Goal: Check status: Check status

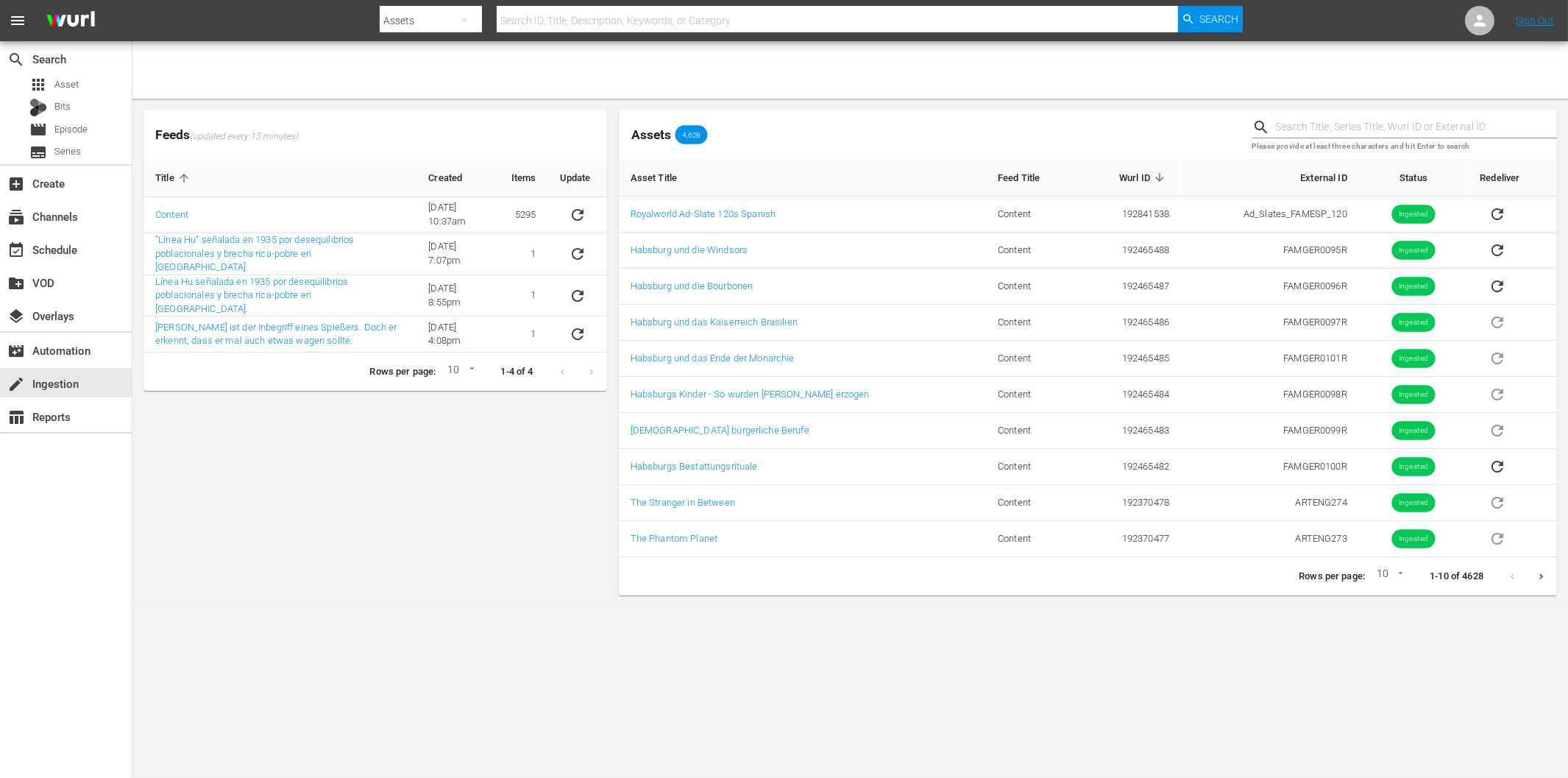
click at [434, 536] on div "Feeds (updated every 15 minutes) Title Created Items Update Content [DATE] 10:3…" at bounding box center [375, 352] width 475 height 497
click at [1329, 120] on input "text" at bounding box center [1416, 128] width 281 height 22
paste input "FAMGER0096"
type input "FAMGER0096"
